Goal: Find specific fact: Find specific fact

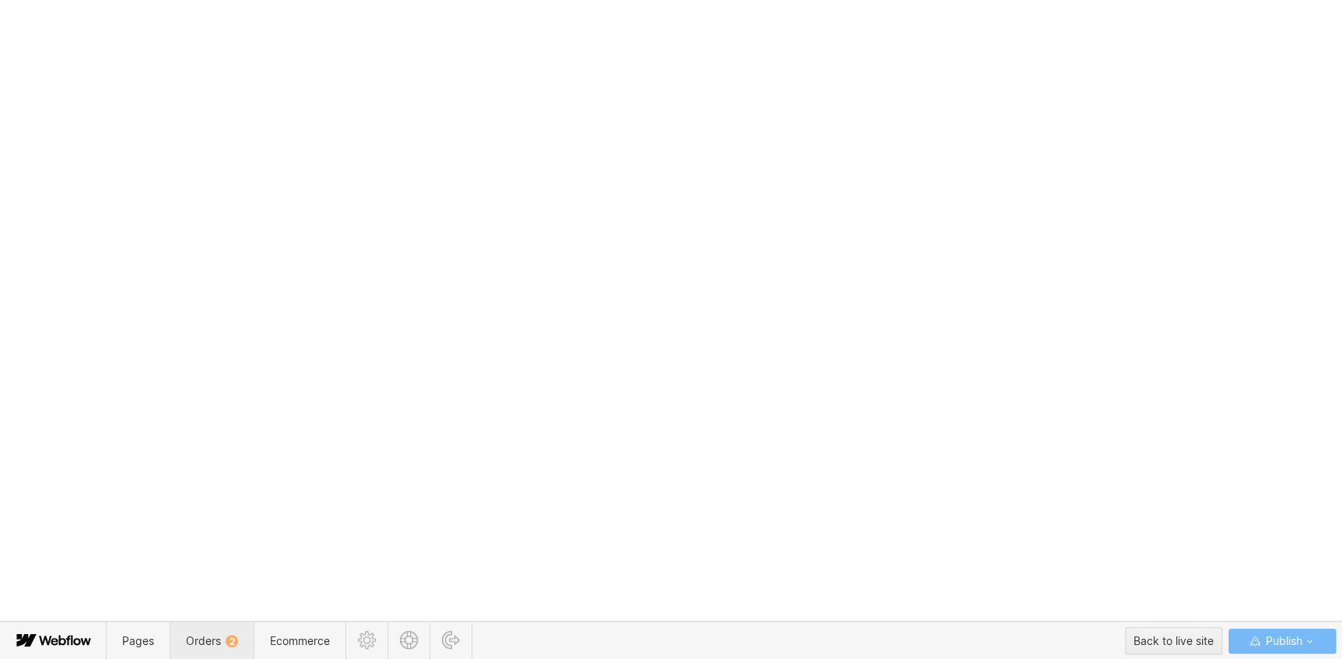
click at [219, 624] on span "Orders 2" at bounding box center [212, 641] width 84 height 38
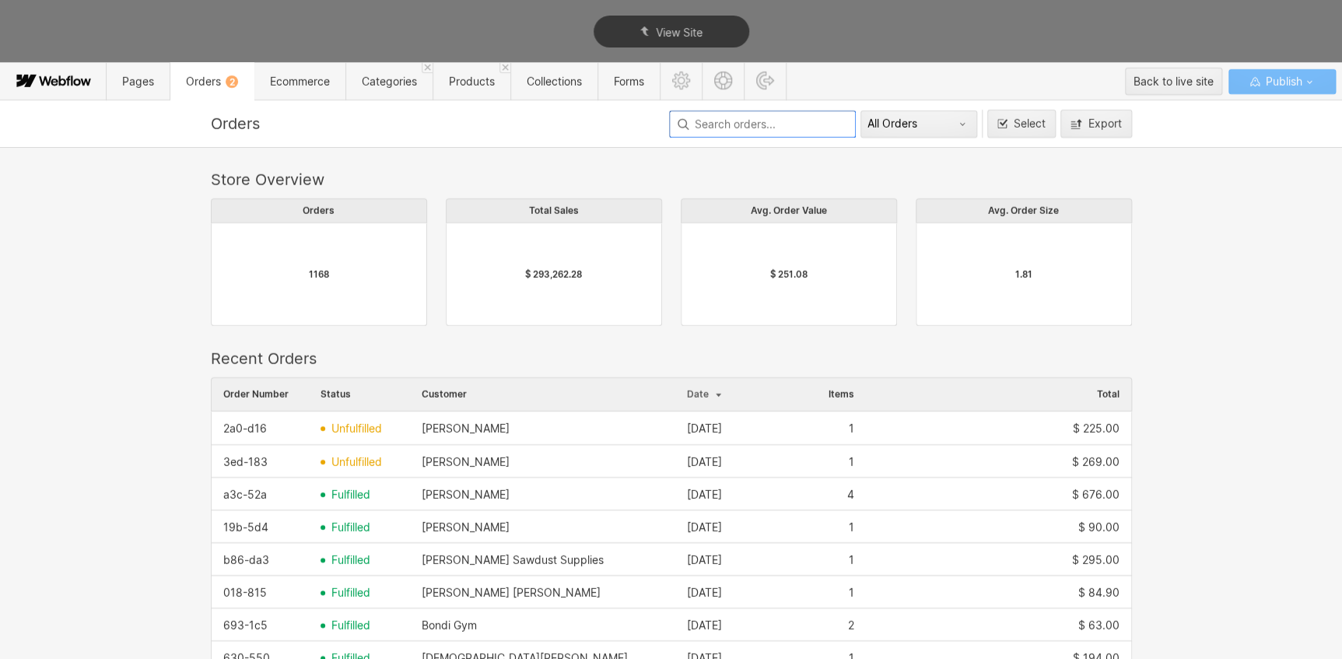
scroll to position [840, 910]
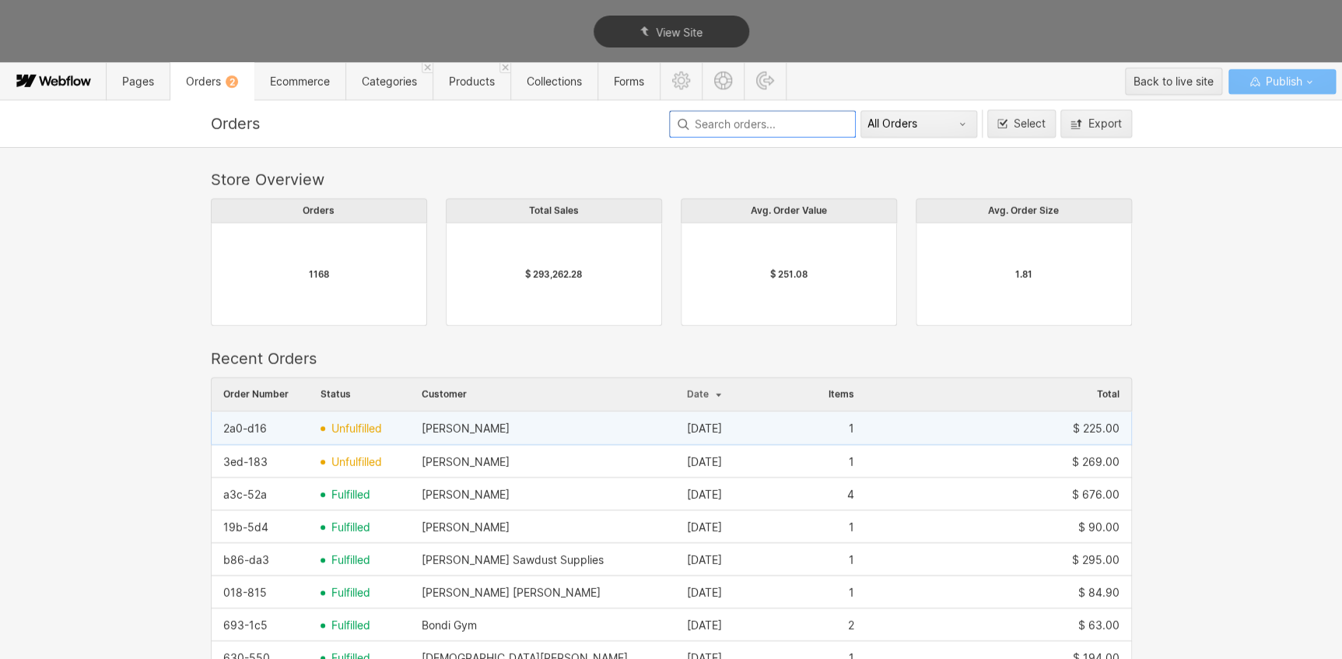
click at [510, 437] on div "[PERSON_NAME]" at bounding box center [542, 428] width 265 height 25
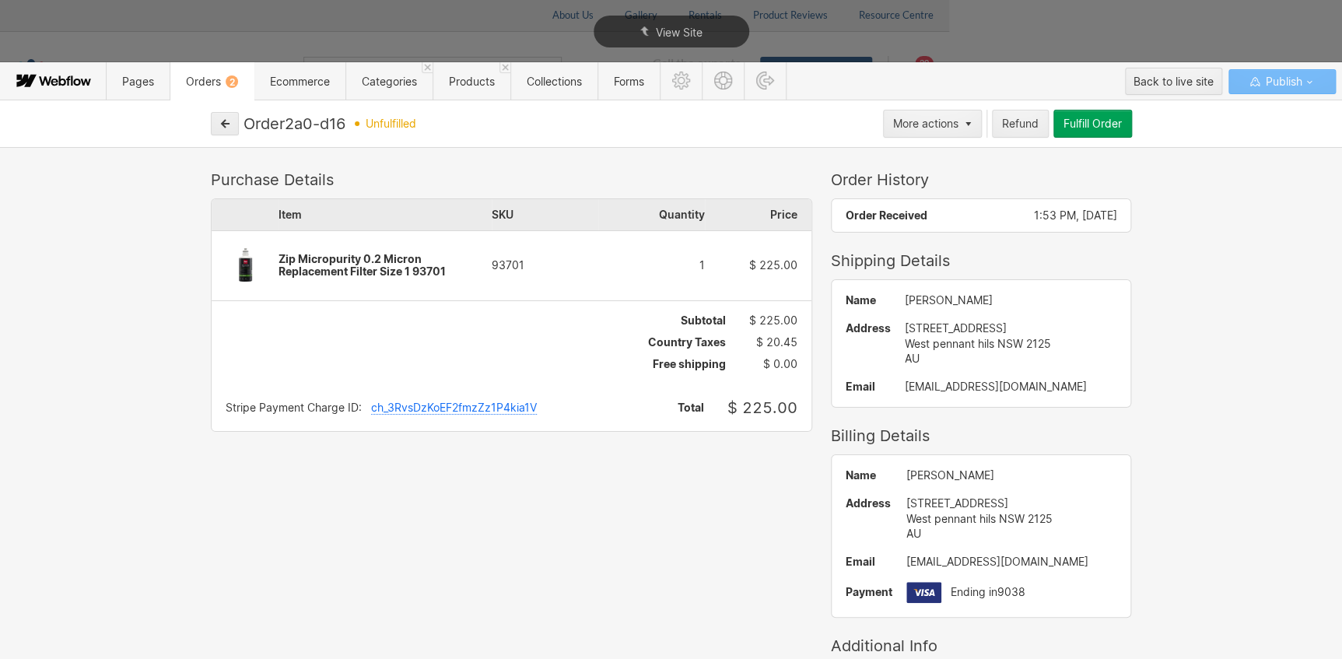
drag, startPoint x: 986, startPoint y: 301, endPoint x: 876, endPoint y: 301, distance: 109.7
click at [876, 301] on div "Name [PERSON_NAME] Address [STREET_ADDRESS] AU Email [EMAIL_ADDRESS][DOMAIN_NAM…" at bounding box center [982, 343] width 300 height 127
copy div "[PERSON_NAME]"
drag, startPoint x: 896, startPoint y: 340, endPoint x: 879, endPoint y: 328, distance: 21.2
click at [905, 328] on div "[STREET_ADDRESS] AU" at bounding box center [1011, 344] width 212 height 46
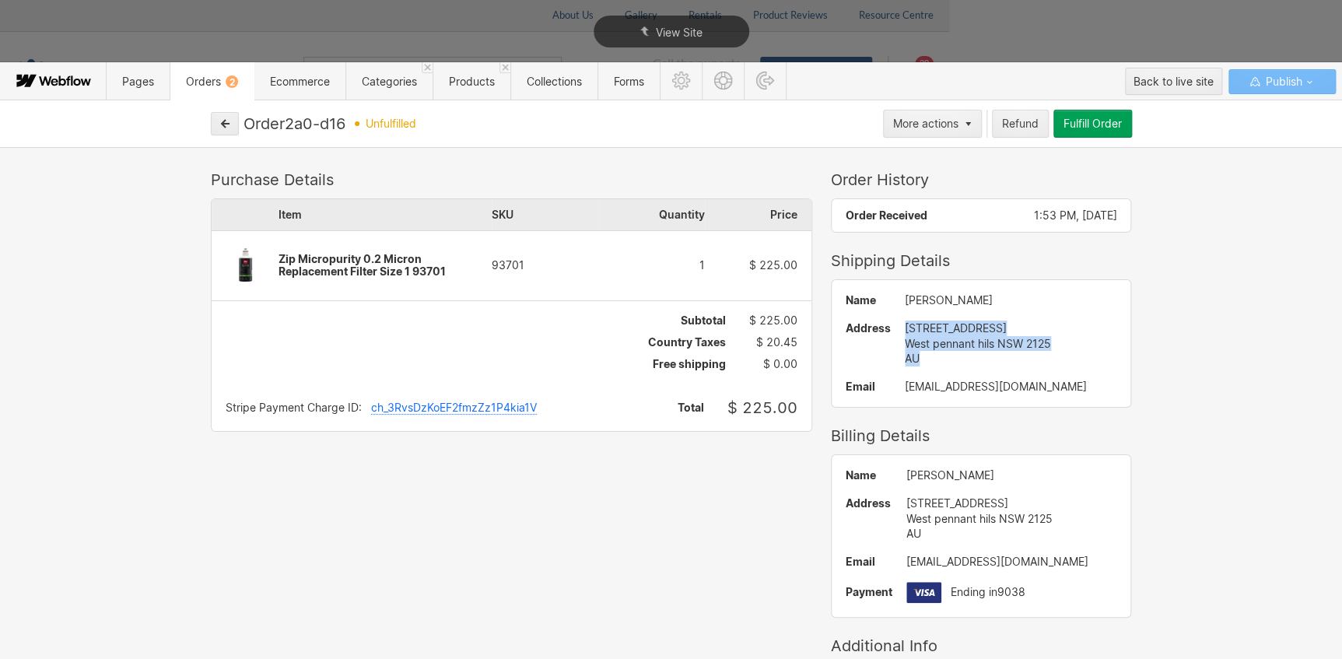
copy div "[STREET_ADDRESS] AU"
